Goal: Navigation & Orientation: Find specific page/section

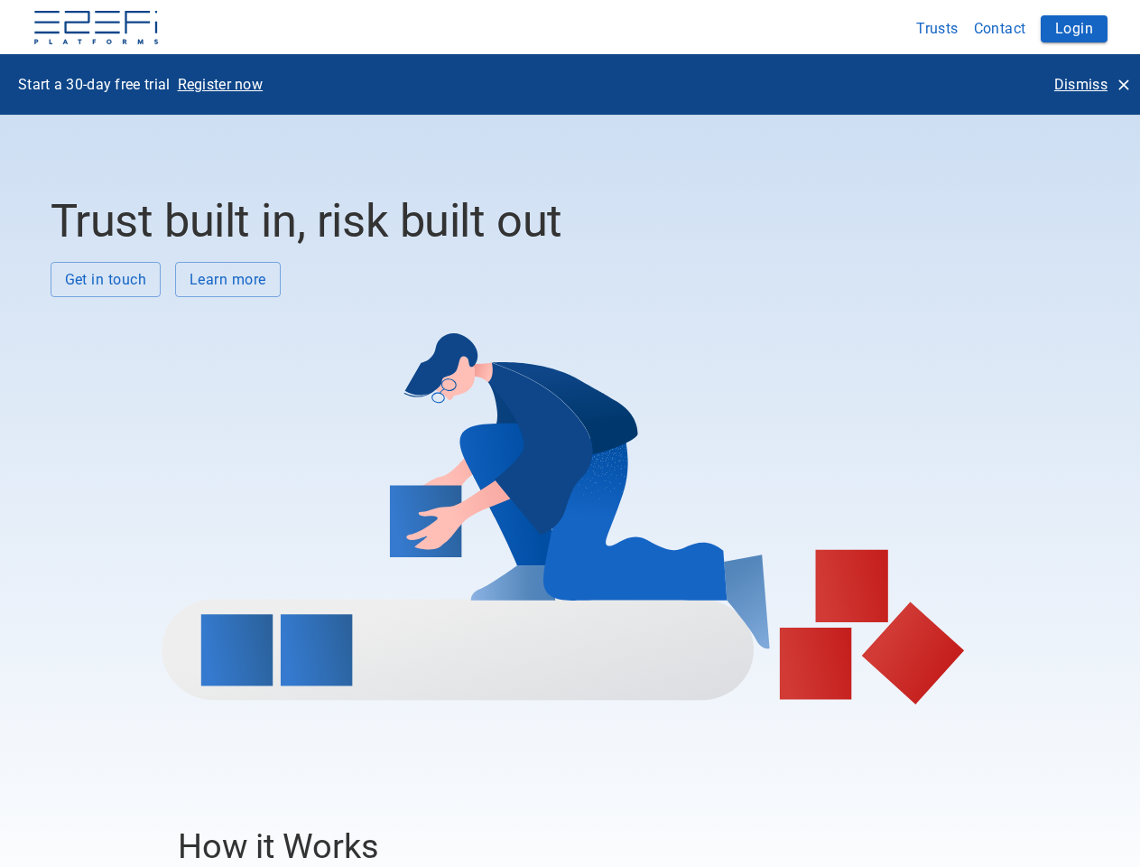
click at [570, 433] on div at bounding box center [564, 500] width 1027 height 407
click at [96, 29] on img at bounding box center [96, 29] width 127 height 36
click at [938, 28] on button "Trusts" at bounding box center [938, 28] width 58 height 35
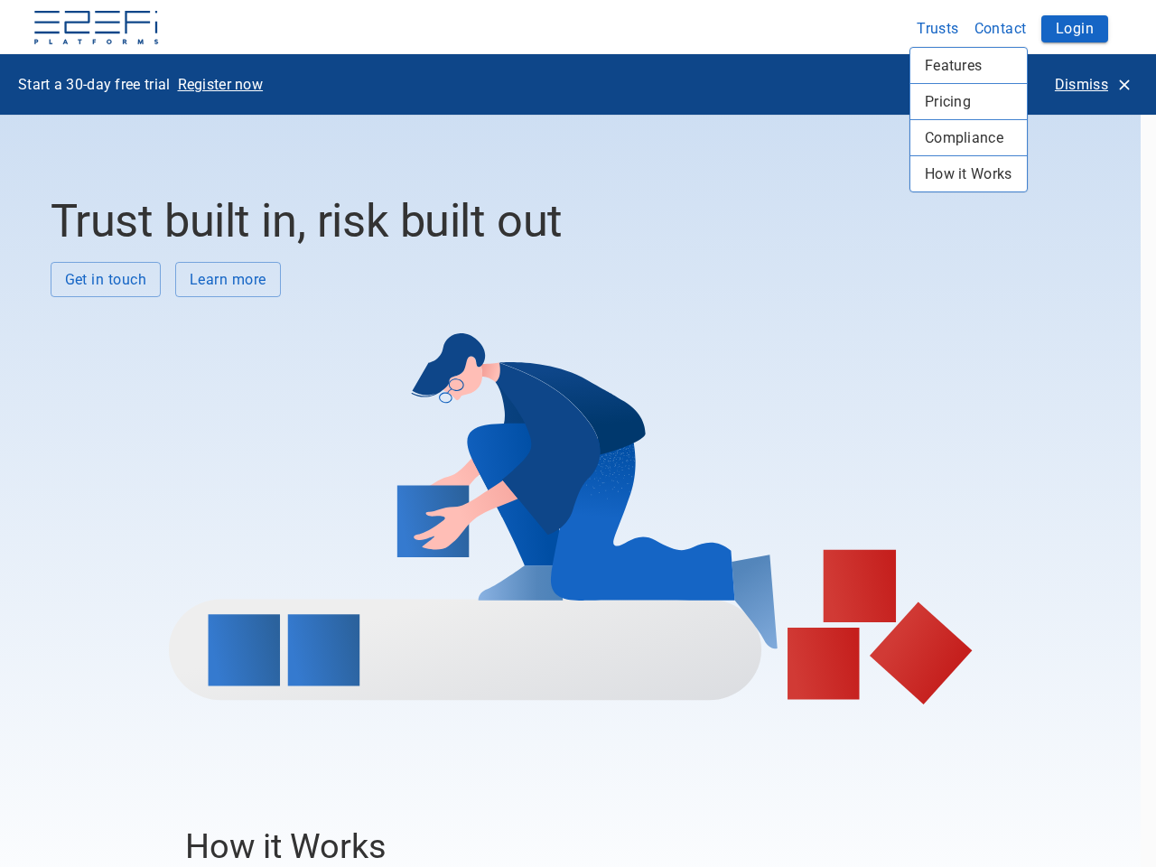
click at [1000, 28] on div at bounding box center [578, 433] width 1156 height 867
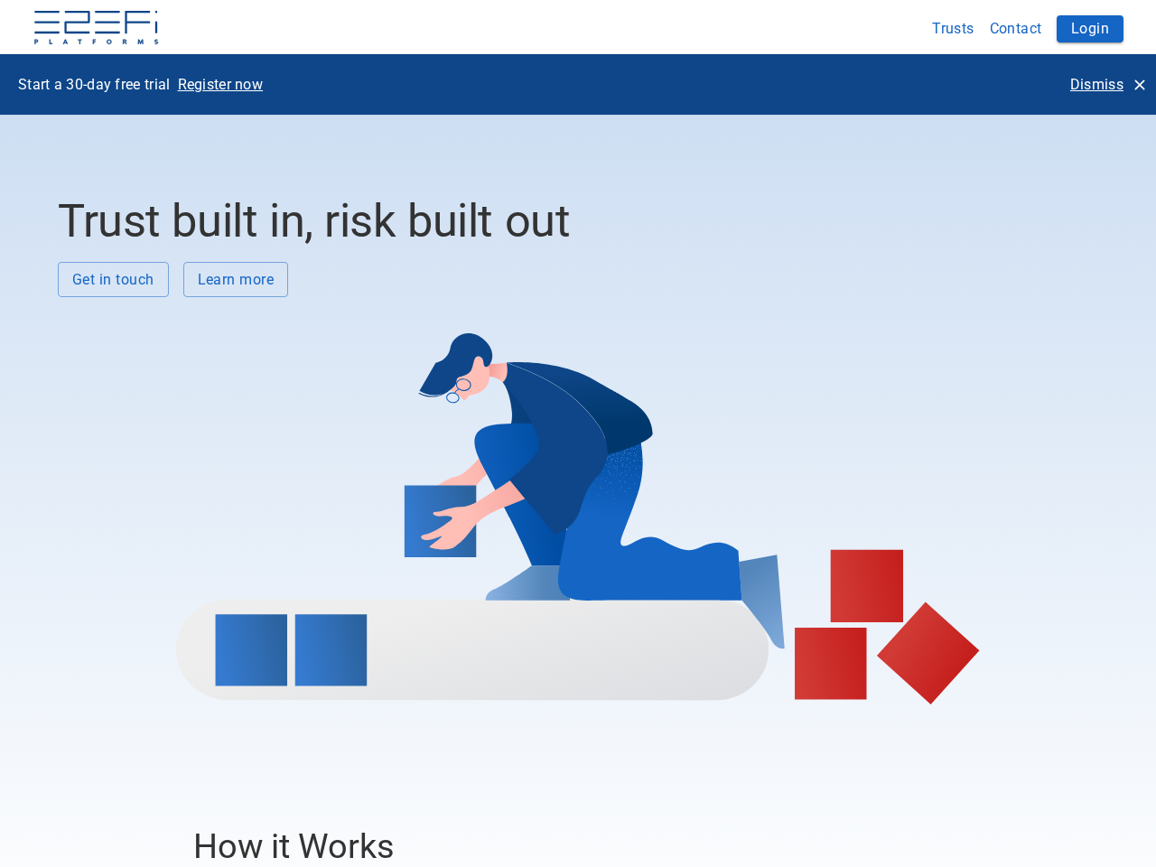
click at [1074, 29] on div "Features Pricing Compliance How it Works" at bounding box center [578, 433] width 1156 height 867
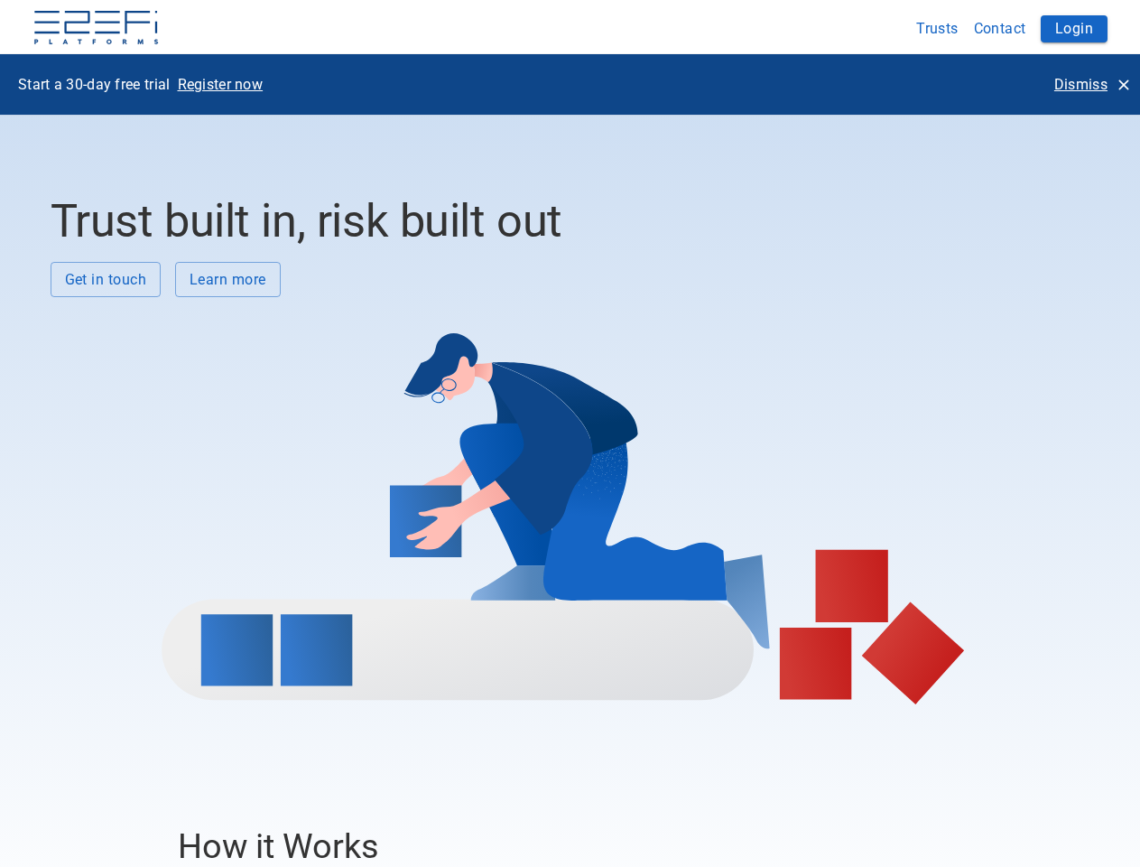
click at [220, 84] on p "Register now" at bounding box center [221, 84] width 86 height 21
click at [1092, 84] on p "Dismiss" at bounding box center [1081, 84] width 53 height 21
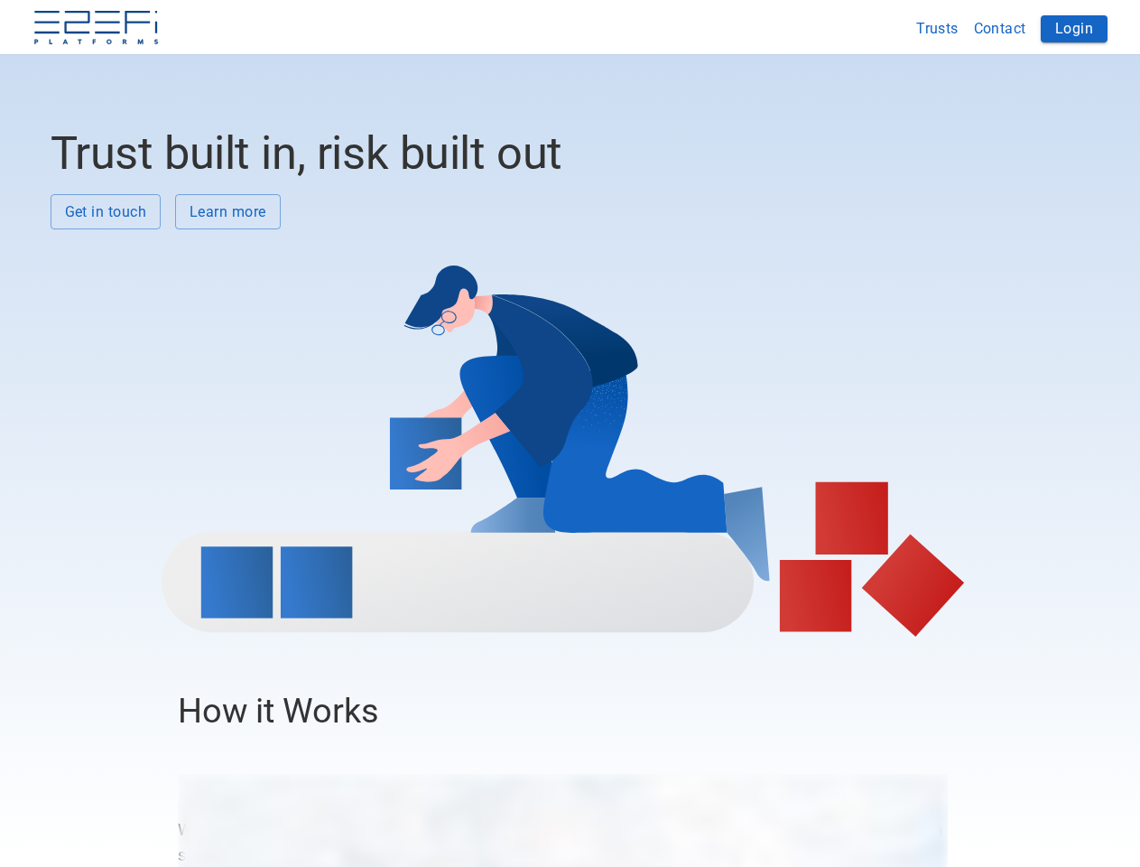
click at [106, 279] on div at bounding box center [564, 432] width 1027 height 407
click at [228, 279] on div at bounding box center [564, 432] width 1027 height 407
